Goal: Navigation & Orientation: Find specific page/section

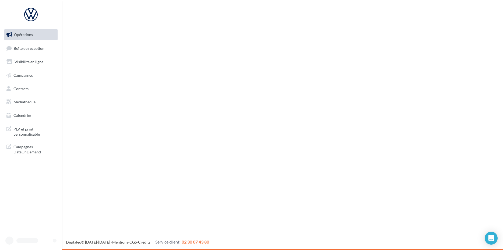
click at [148, 50] on div "Opérations Boîte de réception Visibilité en ligne Campagnes Contacts Médiathèqu…" at bounding box center [251, 125] width 503 height 250
click at [250, 122] on div "Opérations Boîte de réception Visibilité en ligne Campagnes Contacts Médiathèqu…" at bounding box center [251, 125] width 503 height 250
click at [33, 51] on link "Boîte de réception 99+" at bounding box center [30, 48] width 55 height 12
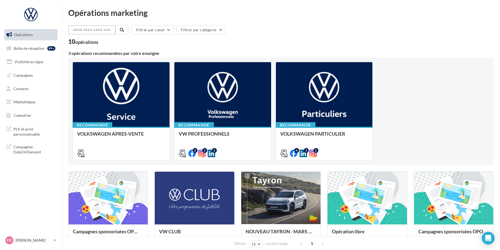
click at [89, 33] on input "text" at bounding box center [91, 29] width 47 height 9
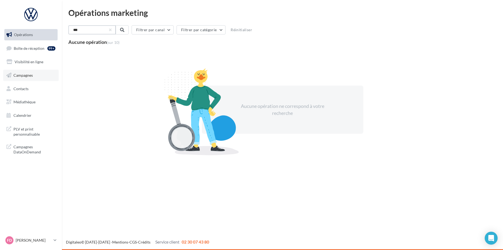
type input "***"
click at [27, 72] on link "Campagnes" at bounding box center [30, 75] width 55 height 11
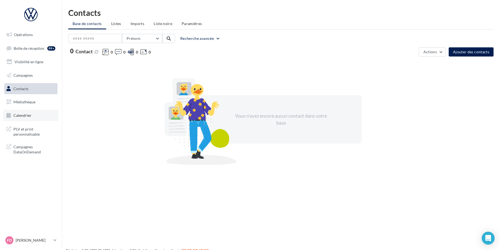
click at [24, 114] on span "Calendrier" at bounding box center [22, 115] width 18 height 5
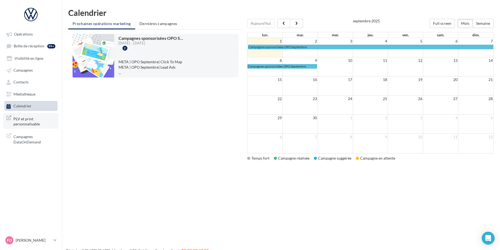
click at [27, 123] on span "PLV et print personnalisable" at bounding box center [34, 121] width 42 height 12
